Goal: Information Seeking & Learning: Learn about a topic

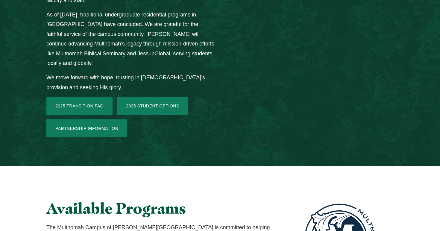
scroll to position [927, 0]
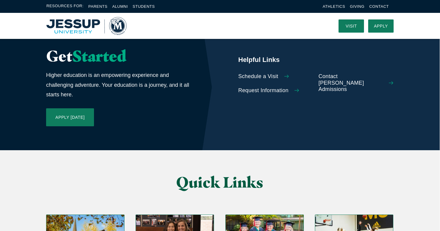
scroll to position [1339, 0]
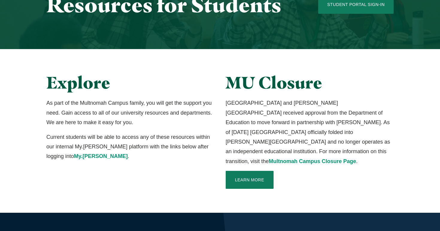
scroll to position [83, 0]
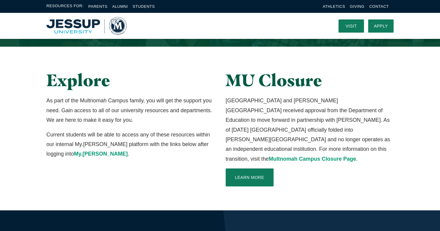
click at [161, 166] on div "Explore As part of the Multnomah Campus family, you will get the support you ne…" at bounding box center [130, 129] width 179 height 116
click at [329, 4] on link "Athletics" at bounding box center [333, 6] width 22 height 4
click at [105, 7] on link "Parents" at bounding box center [97, 6] width 19 height 4
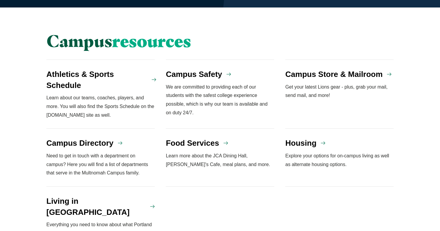
scroll to position [504, 0]
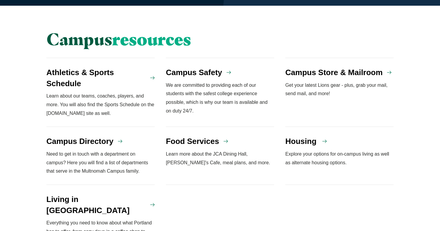
click at [293, 136] on h4 "Housing" at bounding box center [300, 141] width 31 height 11
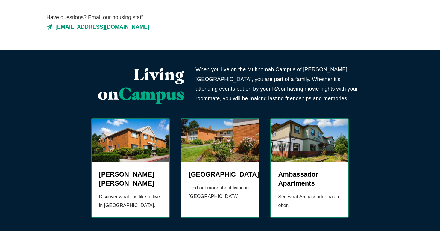
scroll to position [170, 0]
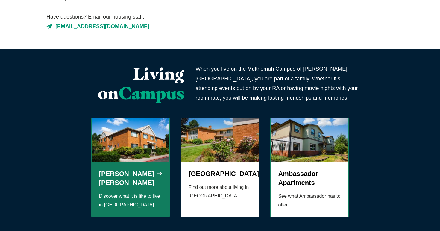
click at [141, 169] on h5 "Aldrich Hall" at bounding box center [130, 178] width 63 height 18
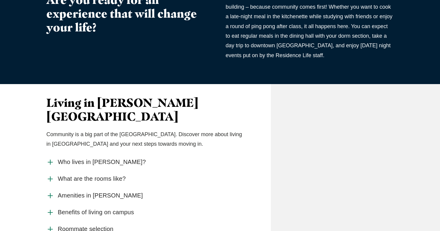
scroll to position [232, 0]
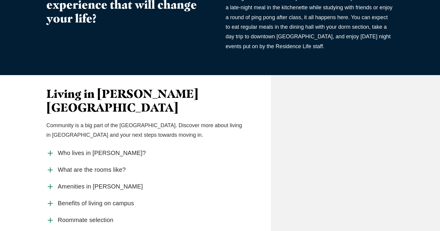
click at [114, 166] on span "What are the rooms like?" at bounding box center [92, 169] width 68 height 7
click at [0, 0] on input "What are the rooms like?" at bounding box center [0, 0] width 0 height 0
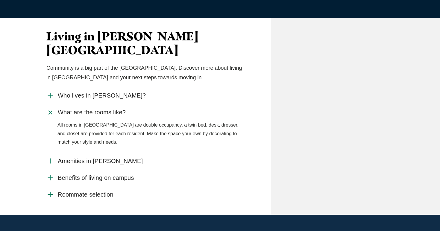
scroll to position [291, 0]
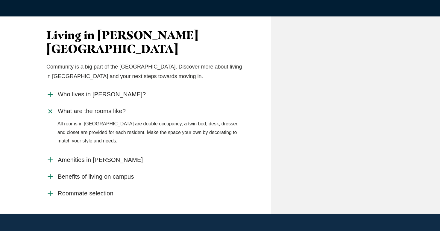
click at [103, 156] on span "Amenities in [PERSON_NAME]" at bounding box center [100, 159] width 85 height 7
click at [0, 0] on input "Amenities in [PERSON_NAME]" at bounding box center [0, 0] width 0 height 0
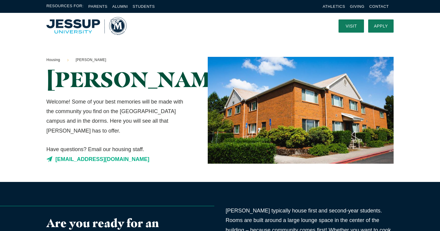
scroll to position [0, 0]
